Goal: Information Seeking & Learning: Find specific page/section

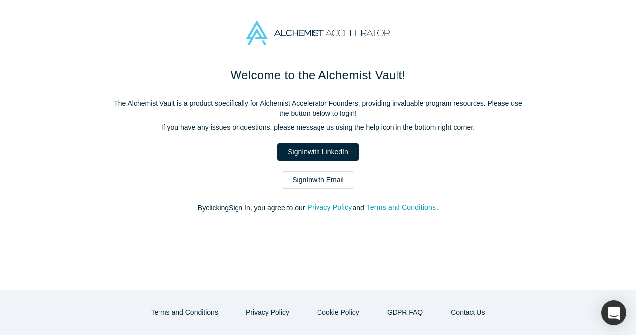
click at [325, 184] on link "Sign In with Email" at bounding box center [318, 179] width 73 height 17
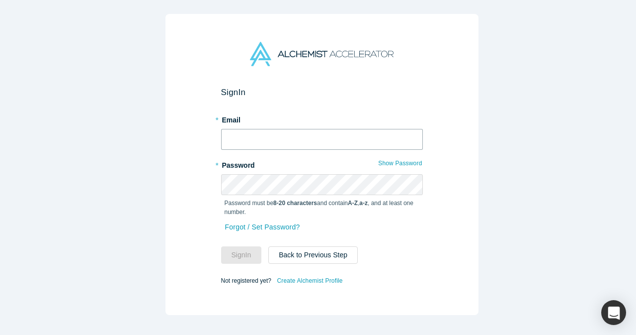
click at [312, 140] on input "text" at bounding box center [322, 139] width 202 height 21
type input "[EMAIL_ADDRESS][DOMAIN_NAME]"
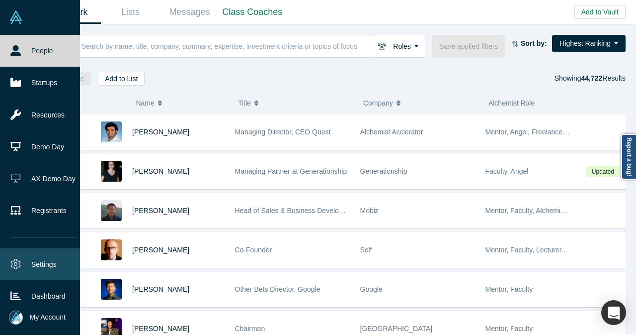
click at [34, 256] on link "Settings" at bounding box center [44, 264] width 88 height 32
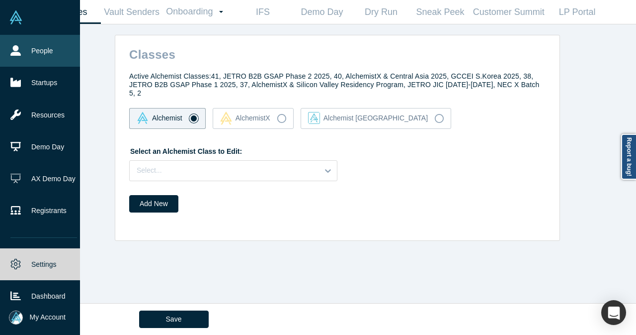
click at [14, 59] on link "People" at bounding box center [44, 51] width 88 height 32
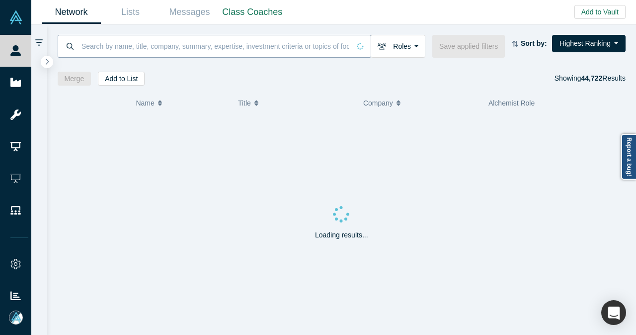
click at [249, 45] on input at bounding box center [216, 45] width 270 height 23
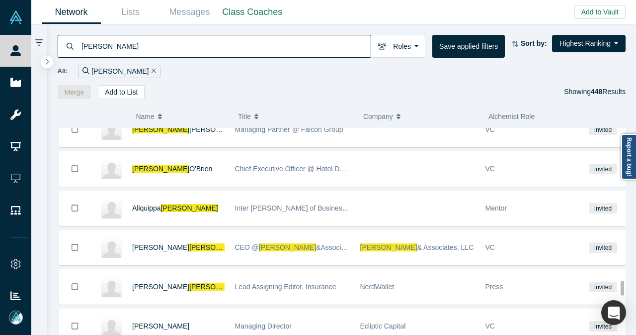
scroll to position [2493, 0]
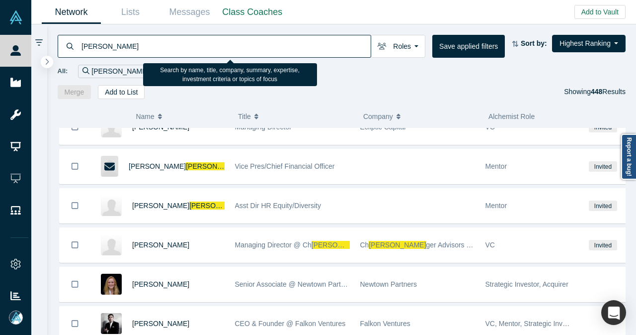
click at [186, 49] on input "[PERSON_NAME]" at bounding box center [226, 45] width 290 height 23
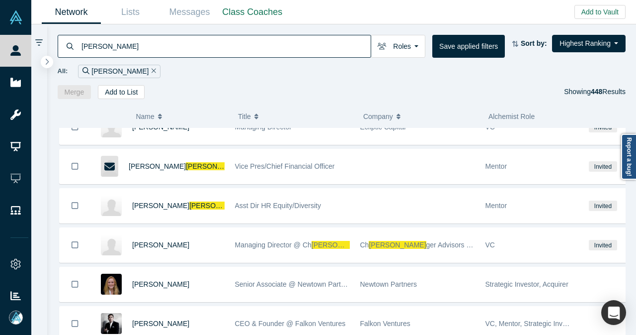
drag, startPoint x: 186, startPoint y: 49, endPoint x: 71, endPoint y: 50, distance: 115.4
click at [71, 50] on div "[PERSON_NAME]" at bounding box center [215, 46] width 314 height 23
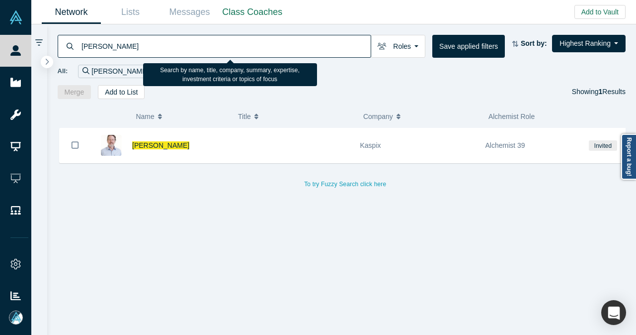
click at [91, 44] on input "[PERSON_NAME]" at bounding box center [226, 45] width 290 height 23
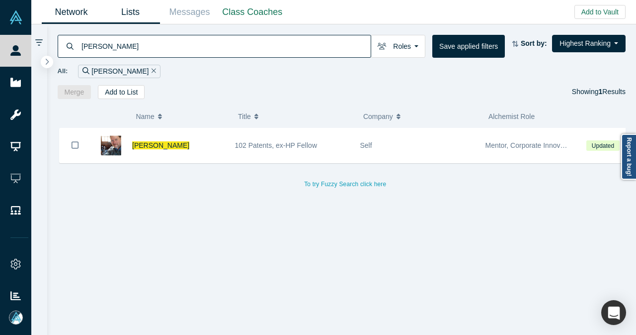
type input "[PERSON_NAME]"
